Goal: Use online tool/utility: Utilize a website feature to perform a specific function

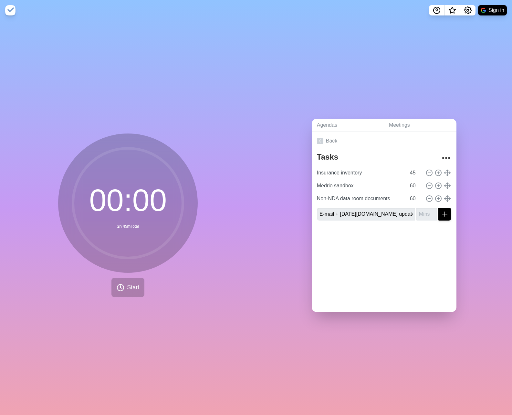
type input "E-mail + [DATE][DOMAIN_NAME] updates"
click at [422, 217] on input "number" at bounding box center [426, 214] width 21 height 13
type input "30"
click at [447, 216] on icon "submit" at bounding box center [445, 214] width 8 height 8
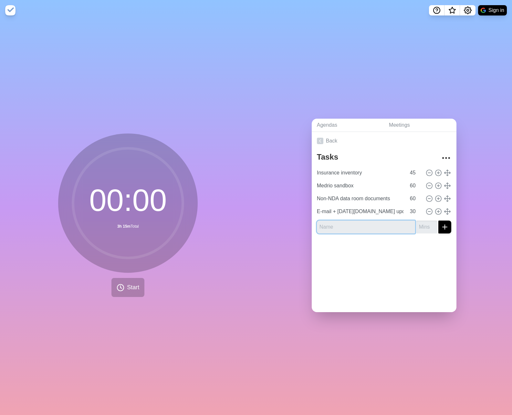
click at [388, 226] on input "text" at bounding box center [366, 227] width 98 height 13
type input "Meeting follow-up"
click at [422, 226] on input "number" at bounding box center [426, 227] width 21 height 13
type input "30"
click at [444, 228] on icon "submit" at bounding box center [445, 227] width 8 height 8
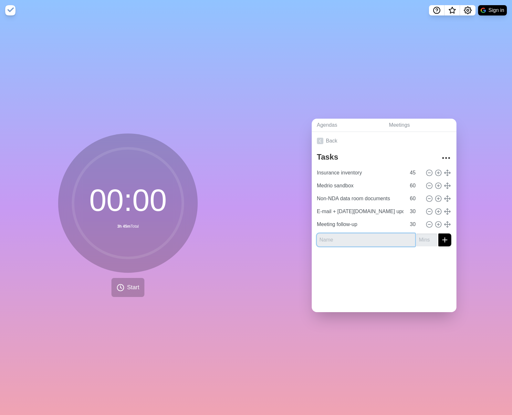
click at [384, 240] on input "text" at bounding box center [366, 240] width 98 height 13
type input "Meeting prep"
click at [420, 241] on input "number" at bounding box center [426, 240] width 21 height 13
type input "30"
click at [442, 242] on icon "submit" at bounding box center [445, 240] width 8 height 8
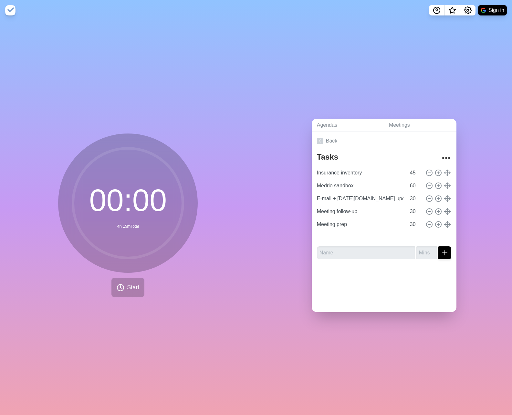
type input "Meeting follow-up"
type input "Meeting prep"
type input "Non-NDA data room documents"
type input "60"
type input "E-mail + [DATE][DOMAIN_NAME] updates"
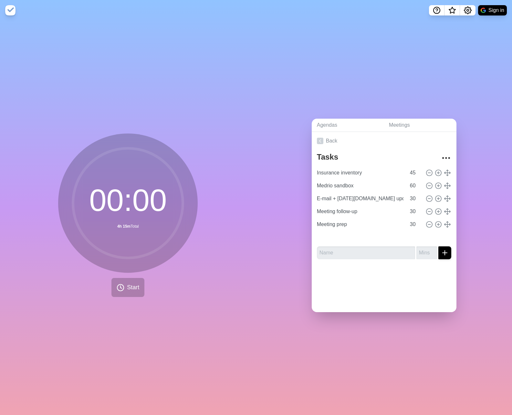
type input "30"
type input "E-mail + [DATE][DOMAIN_NAME] updates"
type input "30"
type input "Meeting follow-up"
type input "Meeting prep"
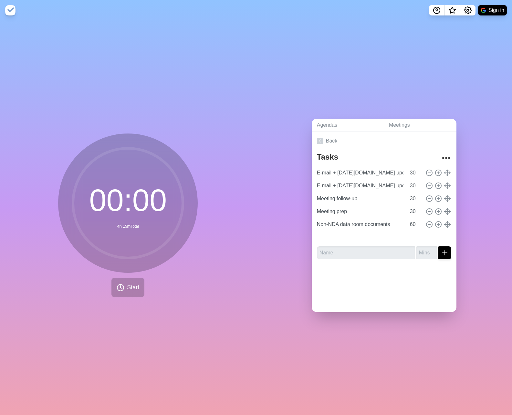
type input "Non-NDA data room documents"
type input "60"
type input "Insurance inventory"
type input "45"
type input "Medrio sandbox"
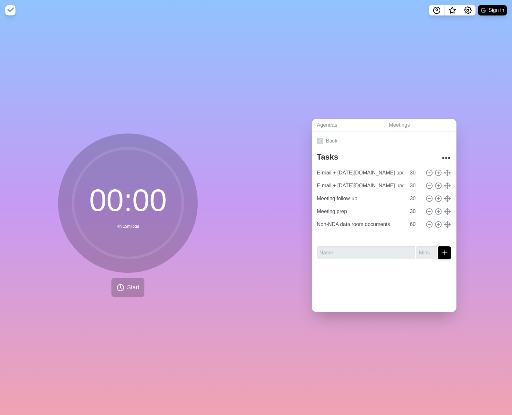
type input "60"
type input "Meeting follow-up"
type input "Meeting prep"
type input "Non-NDA data room documents"
type input "60"
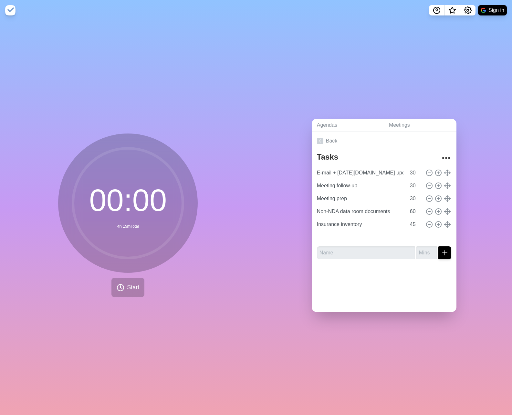
type input "Insurance inventory"
type input "45"
type input "Medrio sandbox"
type input "60"
type input "E-mail + [DATE][DOMAIN_NAME] updates"
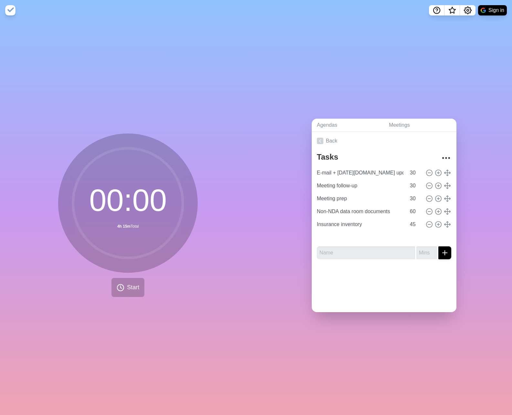
type input "30"
click at [135, 243] on span "Start" at bounding box center [133, 287] width 12 height 9
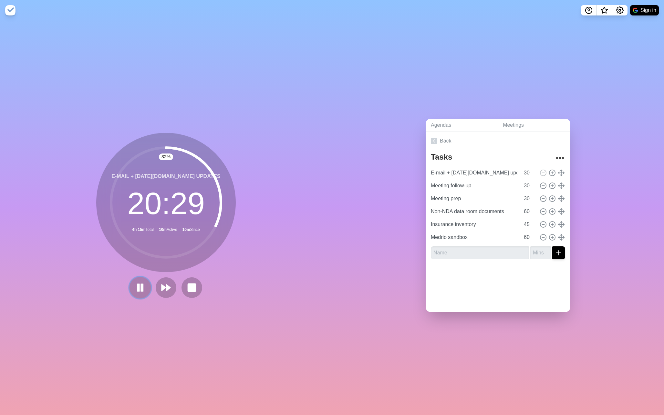
click at [141, 243] on rect at bounding box center [142, 287] width 2 height 7
click at [137, 243] on polygon at bounding box center [140, 288] width 6 height 8
